Goal: Navigation & Orientation: Understand site structure

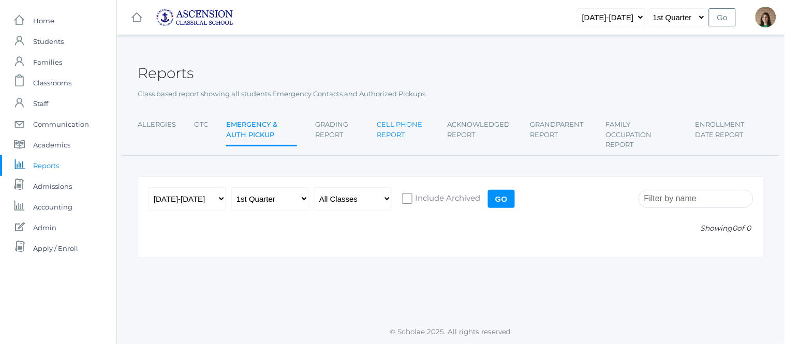
click at [395, 125] on link "Cell Phone Report" at bounding box center [403, 129] width 52 height 31
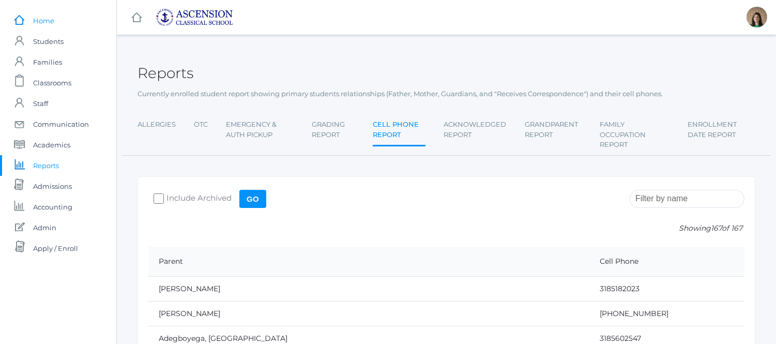
click at [37, 20] on span "Home" at bounding box center [43, 20] width 21 height 21
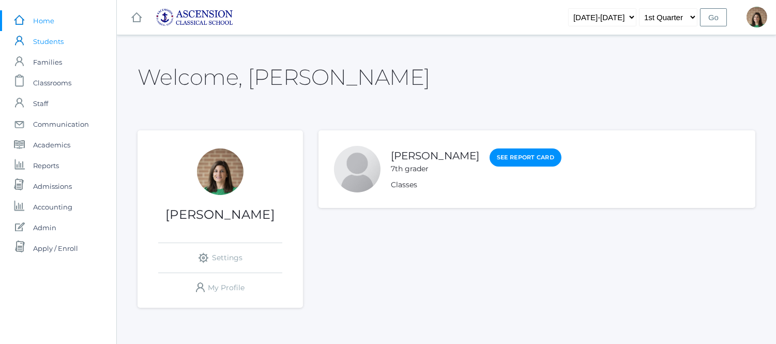
click at [44, 51] on span "Students" at bounding box center [48, 41] width 31 height 21
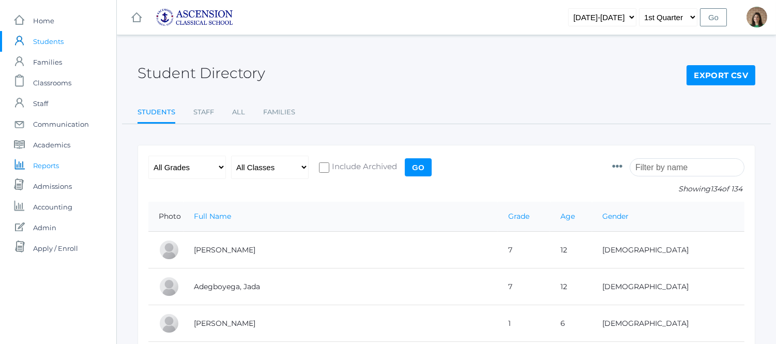
click at [53, 163] on span "Reports" at bounding box center [46, 165] width 26 height 21
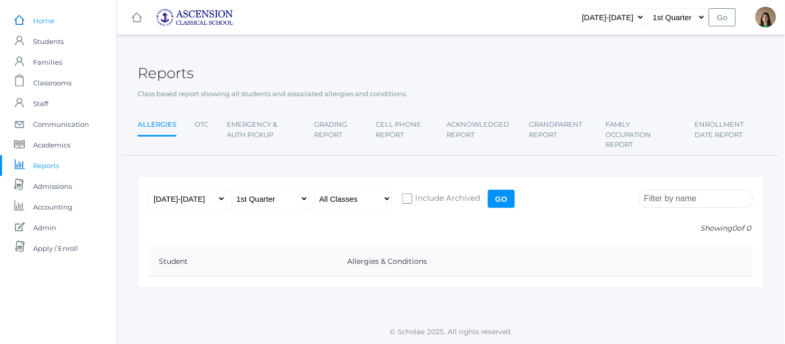
click at [42, 24] on span "Home" at bounding box center [43, 20] width 21 height 21
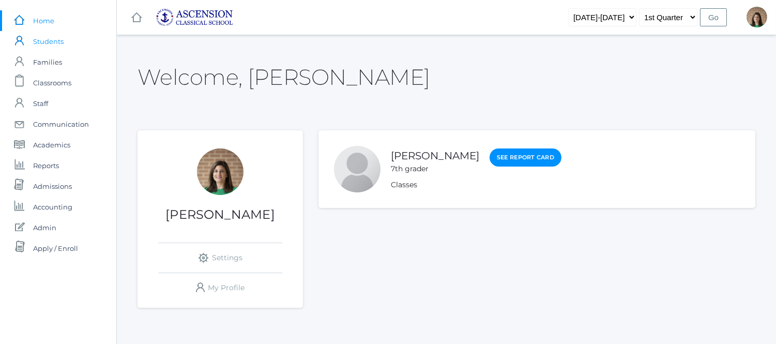
click at [43, 42] on span "Students" at bounding box center [48, 41] width 31 height 21
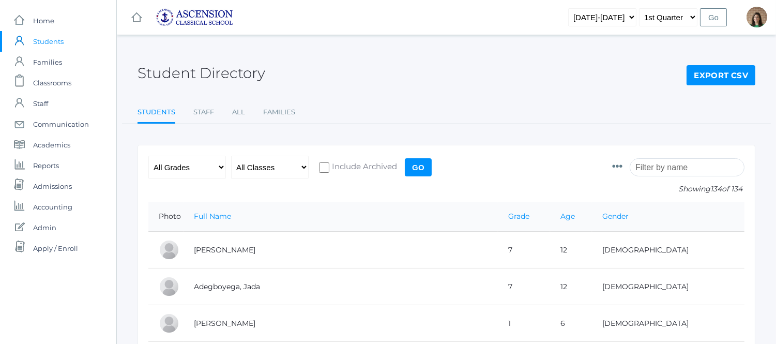
click at [45, 43] on span "Students" at bounding box center [48, 41] width 31 height 21
click at [44, 24] on span "Home" at bounding box center [43, 20] width 21 height 21
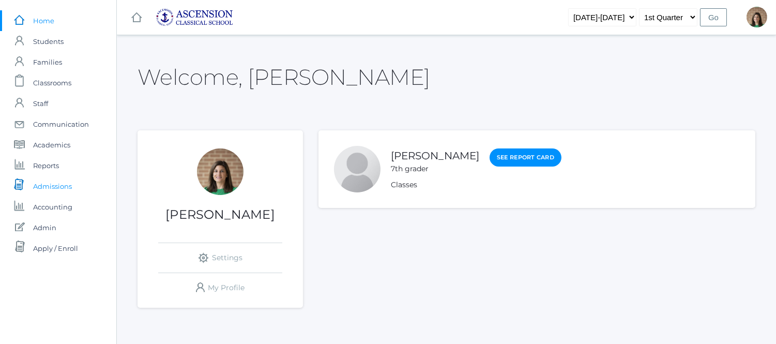
click at [43, 184] on span "Admissions" at bounding box center [52, 186] width 39 height 21
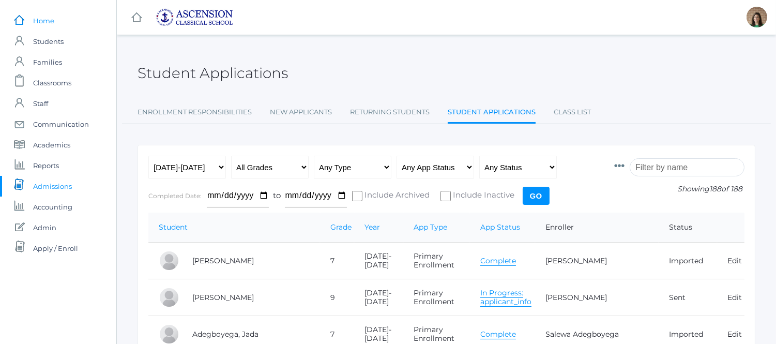
click at [48, 17] on span "Home" at bounding box center [43, 20] width 21 height 21
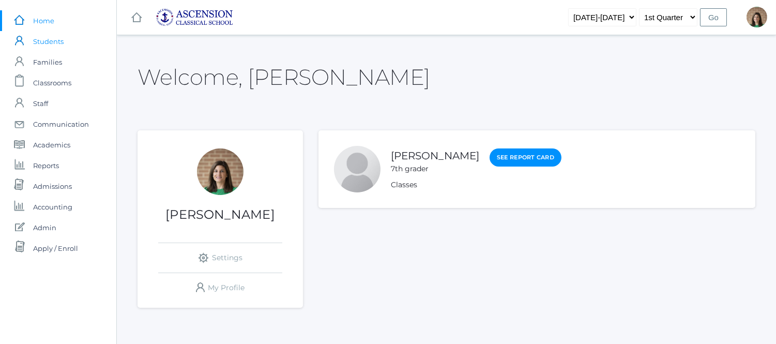
click at [54, 47] on span "Students" at bounding box center [48, 41] width 31 height 21
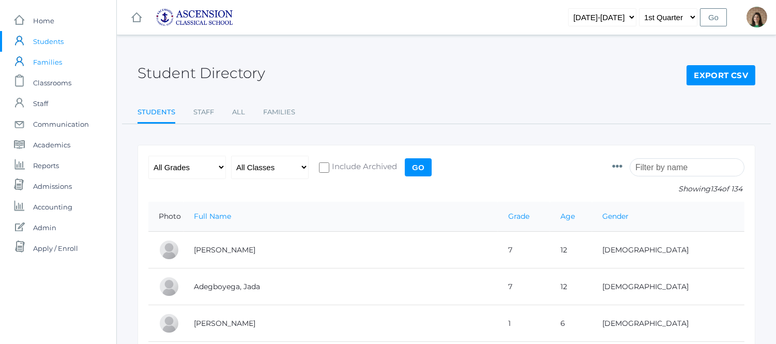
click at [52, 58] on span "Families" at bounding box center [47, 62] width 29 height 21
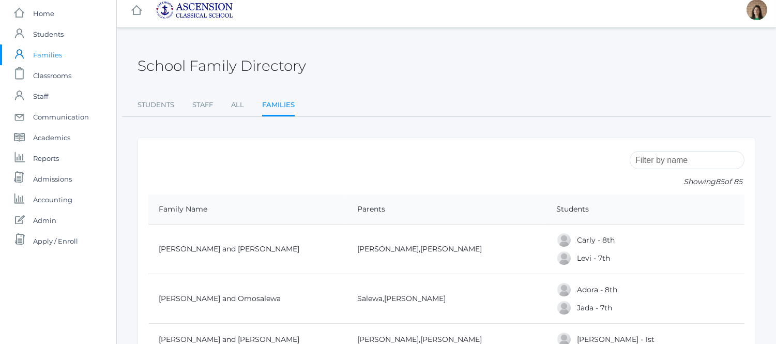
scroll to position [57, 0]
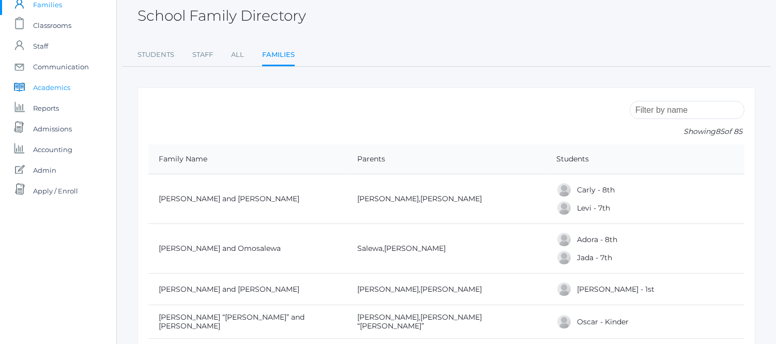
click at [61, 90] on span "Academics" at bounding box center [51, 87] width 37 height 21
